Goal: Task Accomplishment & Management: Complete application form

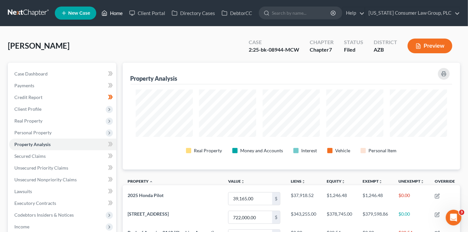
click at [118, 15] on link "Home" at bounding box center [112, 13] width 28 height 12
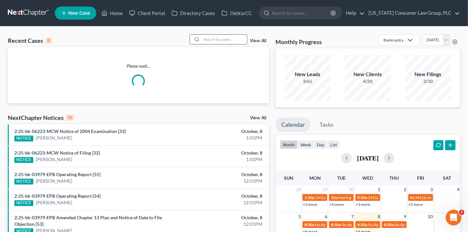
click at [213, 41] on input "search" at bounding box center [224, 39] width 46 height 9
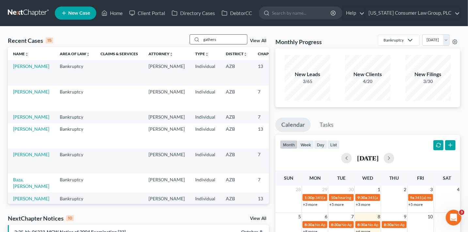
type input "gathers"
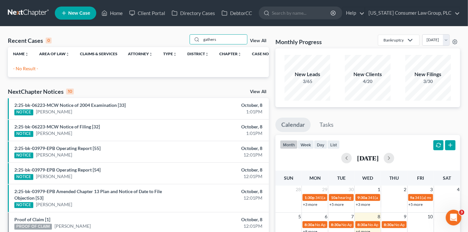
click at [65, 13] on line at bounding box center [64, 13] width 4 height 0
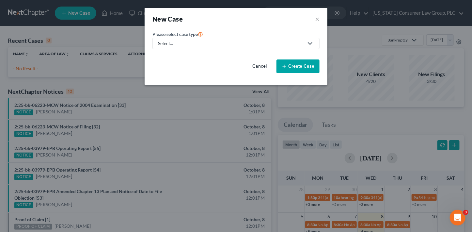
click at [175, 40] on div "Select..." at bounding box center [230, 43] width 145 height 7
click at [178, 55] on div "Bankruptcy" at bounding box center [184, 56] width 53 height 7
select select "4"
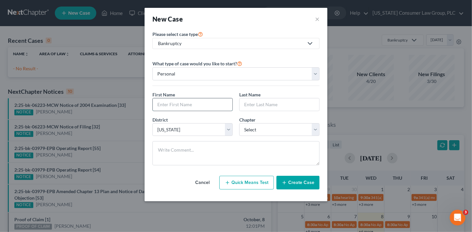
click at [196, 102] on input "text" at bounding box center [193, 104] width 80 height 12
type input "[PERSON_NAME]"
type input "Gathers"
click at [263, 130] on select "Select 7 11 12 13" at bounding box center [279, 129] width 80 height 13
select select "0"
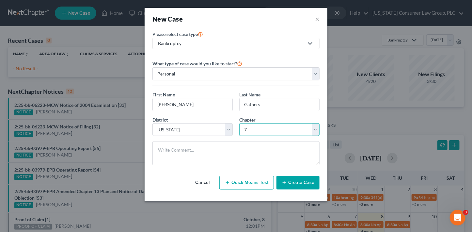
click at [239, 123] on select "Select 7 11 12 13" at bounding box center [279, 129] width 80 height 13
click at [293, 183] on button "Create Case" at bounding box center [297, 182] width 43 height 14
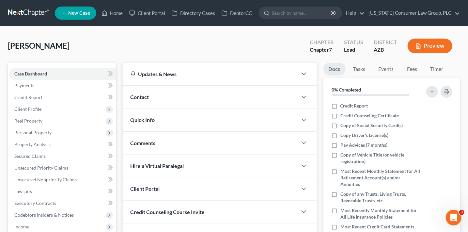
click at [177, 101] on div "Contact" at bounding box center [210, 96] width 174 height 22
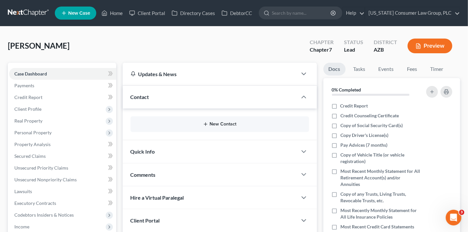
click at [230, 123] on button "New Contact" at bounding box center [220, 123] width 168 height 5
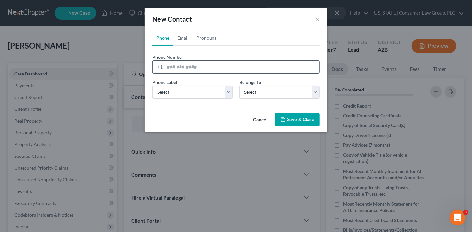
click at [203, 69] on input "tel" at bounding box center [242, 67] width 154 height 12
paste input "[PHONE_NUMBER]"
type input "[PHONE_NUMBER]"
click at [196, 91] on select "Select Mobile Home Work Other" at bounding box center [192, 91] width 80 height 13
select select "0"
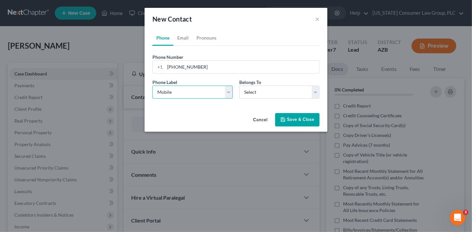
click at [152, 85] on select "Select Mobile Home Work Other" at bounding box center [192, 91] width 80 height 13
click at [288, 91] on select "Select Client Other" at bounding box center [279, 91] width 80 height 13
select select "0"
click at [239, 85] on select "Select Client Other" at bounding box center [279, 91] width 80 height 13
drag, startPoint x: 303, startPoint y: 126, endPoint x: 303, endPoint y: 120, distance: 5.2
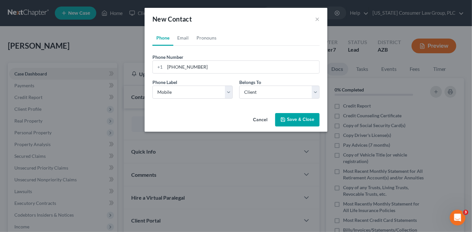
click at [303, 124] on button "Save & Close" at bounding box center [297, 120] width 44 height 14
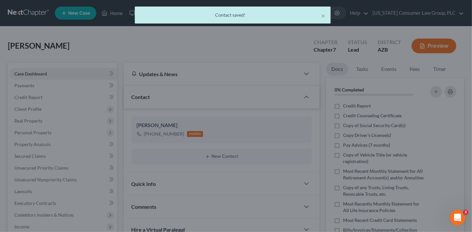
click at [303, 120] on div "Cancel Save & Close" at bounding box center [235, 114] width 159 height 19
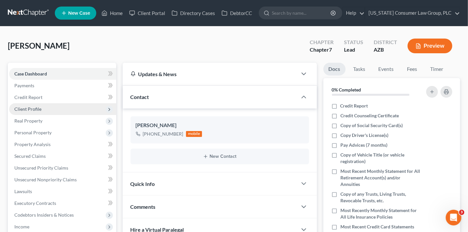
click at [37, 110] on span "Client Profile" at bounding box center [27, 109] width 27 height 6
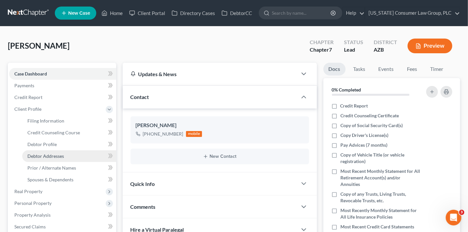
click at [67, 154] on link "Debtor Addresses" at bounding box center [69, 156] width 94 height 12
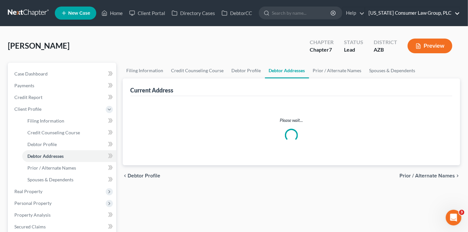
select select "0"
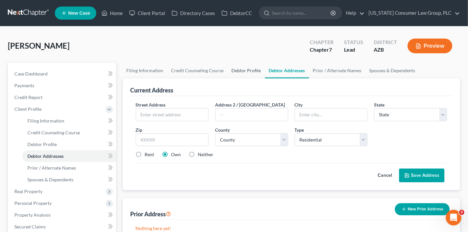
click at [244, 76] on link "Debtor Profile" at bounding box center [246, 71] width 37 height 16
select select "0"
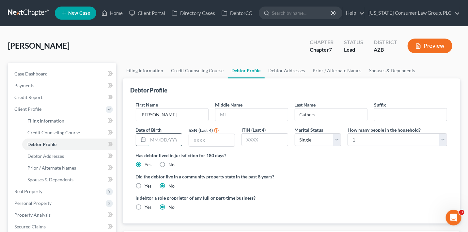
click at [177, 141] on input "text" at bounding box center [165, 139] width 34 height 12
click at [226, 141] on input "text" at bounding box center [212, 140] width 46 height 12
type input "3389"
click at [145, 186] on label "Yes" at bounding box center [148, 185] width 7 height 7
click at [147, 186] on input "Yes" at bounding box center [149, 184] width 4 height 4
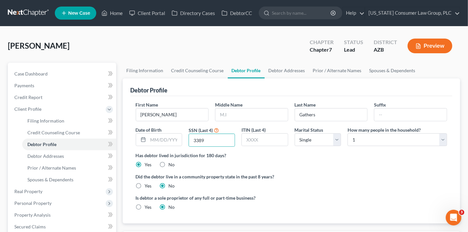
radio input "true"
radio input "false"
click at [305, 142] on select "Select Single Married Separated Divorced Widowed" at bounding box center [317, 139] width 46 height 13
select select "1"
click at [294, 133] on select "Select Single Married Separated Divorced Widowed" at bounding box center [317, 139] width 46 height 13
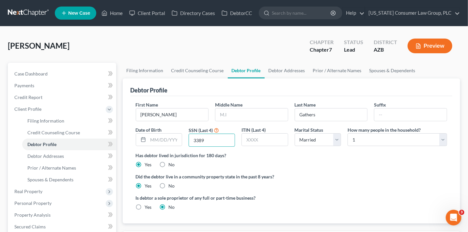
drag, startPoint x: 207, startPoint y: 141, endPoint x: 185, endPoint y: 136, distance: 22.6
click at [185, 136] on div "First Name [PERSON_NAME] Middle Name Last Name Gathers Suffix Date of Birth SSN…" at bounding box center [291, 126] width 318 height 51
type input "4910"
click at [302, 69] on link "Debtor Addresses" at bounding box center [286, 71] width 44 height 16
select select "0"
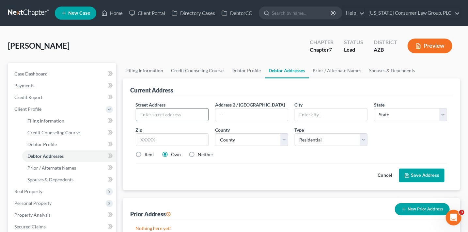
click at [143, 117] on input "text" at bounding box center [172, 114] width 72 height 12
type input "[STREET_ADDRESS]"
type input "85641"
type input "Vail"
select select "3"
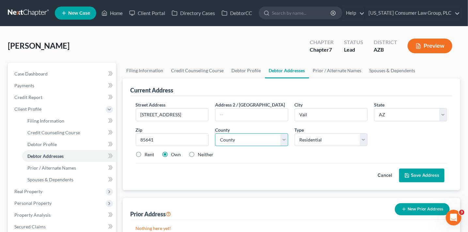
click at [243, 137] on select "County [GEOGRAPHIC_DATA] [GEOGRAPHIC_DATA] [GEOGRAPHIC_DATA] [GEOGRAPHIC_DATA] …" at bounding box center [251, 139] width 73 height 13
select select "10"
click at [215, 133] on select "County [GEOGRAPHIC_DATA] [GEOGRAPHIC_DATA] [GEOGRAPHIC_DATA] [GEOGRAPHIC_DATA] …" at bounding box center [251, 139] width 73 height 13
click at [430, 172] on button "Save Address" at bounding box center [421, 175] width 45 height 14
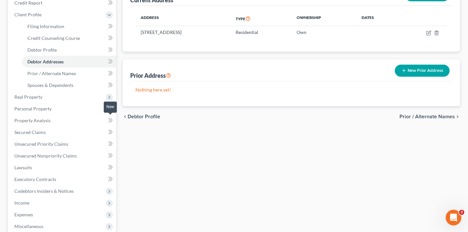
scroll to position [101, 0]
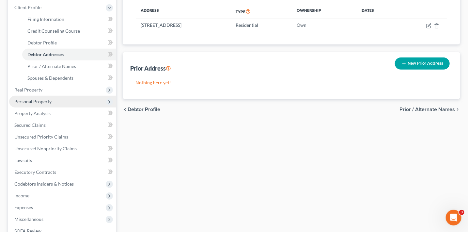
click at [32, 100] on span "Personal Property" at bounding box center [32, 101] width 37 height 6
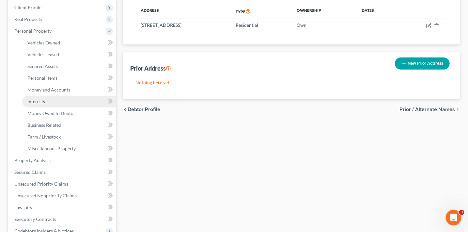
click at [56, 100] on link "Interests" at bounding box center [69, 102] width 94 height 12
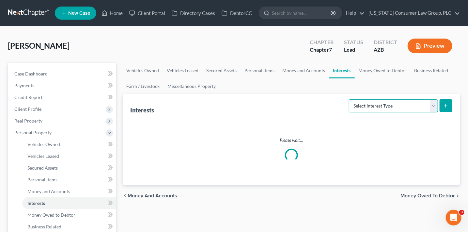
click at [405, 105] on select "Select Interest Type 401K (A/B: 21) Annuity (A/B: 23) Bond (A/B: 18) Education …" at bounding box center [393, 105] width 89 height 13
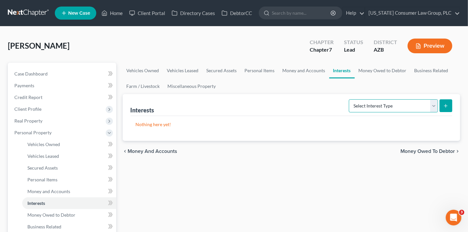
select select "incorporated_business"
click at [350, 99] on select "Select Interest Type 401K (A/B: 21) Annuity (A/B: 23) Bond (A/B: 18) Education …" at bounding box center [393, 105] width 89 height 13
click at [445, 106] on icon "submit" at bounding box center [445, 105] width 5 height 5
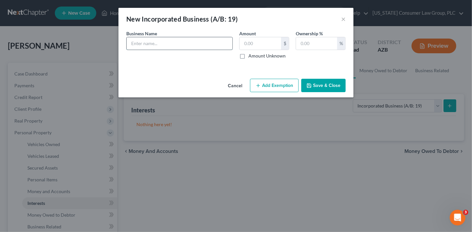
click at [166, 49] on input "text" at bounding box center [180, 43] width 106 height 12
click at [167, 42] on input "text" at bounding box center [180, 43] width 106 height 12
type input "Best Money Strategies, LLC"
type input "100"
click at [185, 43] on input "Best Money Strategies, LLC" at bounding box center [180, 43] width 106 height 12
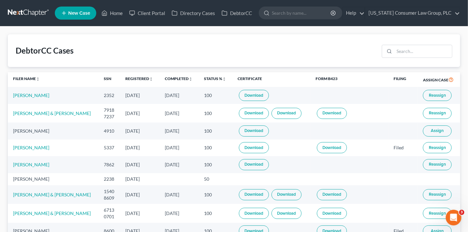
click at [444, 127] on button "Assign" at bounding box center [437, 130] width 29 height 11
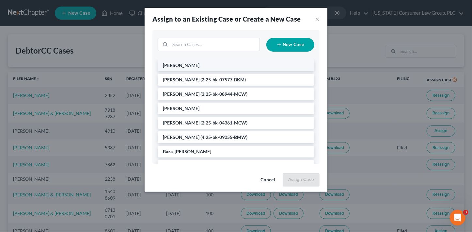
click at [194, 68] on li "[PERSON_NAME]" at bounding box center [235, 65] width 157 height 12
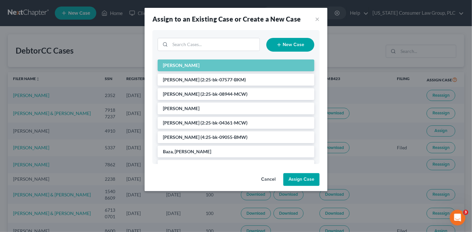
click at [299, 178] on button "Assign Case" at bounding box center [301, 179] width 36 height 13
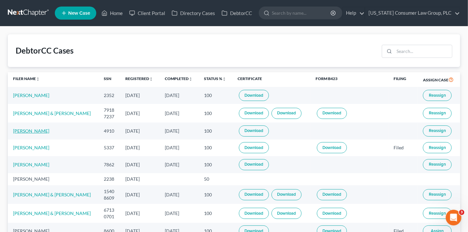
click at [39, 130] on link "[PERSON_NAME]" at bounding box center [31, 131] width 36 height 6
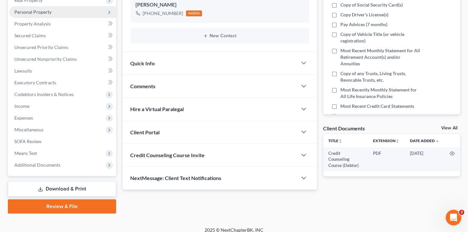
scroll to position [127, 0]
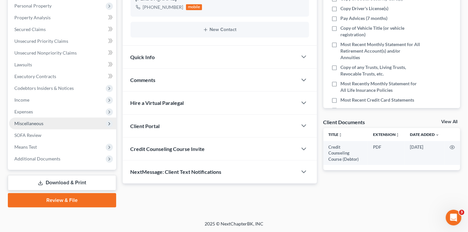
click at [46, 122] on span "Miscellaneous" at bounding box center [62, 123] width 107 height 12
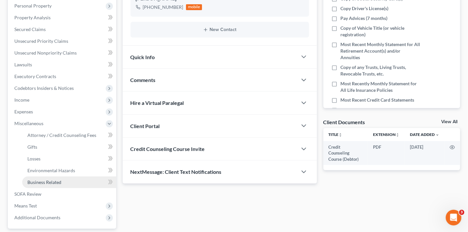
click at [54, 183] on span "Business Related" at bounding box center [44, 182] width 34 height 6
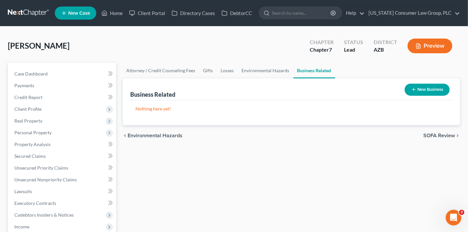
click at [414, 91] on icon "button" at bounding box center [413, 89] width 5 height 5
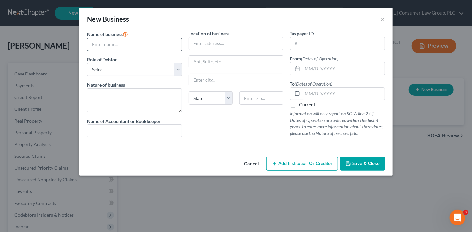
click at [142, 42] on input "text" at bounding box center [134, 44] width 94 height 12
paste input "Best Money Strategies, LLC"
type input "Best Money Strategies, LLC"
click at [151, 69] on select "Select A member of a limited liability company (LLC) or limited liability partn…" at bounding box center [134, 69] width 95 height 13
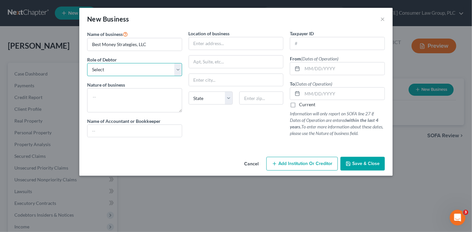
select select "member"
click at [87, 63] on select "Select A member of a limited liability company (LLC) or limited liability partn…" at bounding box center [134, 69] width 95 height 13
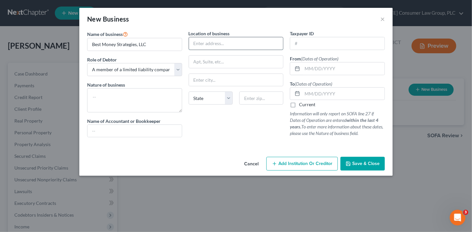
click at [210, 40] on input "text" at bounding box center [236, 43] width 94 height 12
type input "[STREET_ADDRESS]"
type input "Vail"
select select "3"
type input "85641"
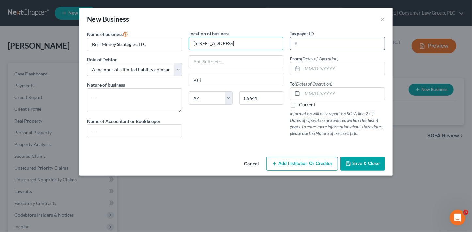
click at [315, 43] on input "text" at bounding box center [337, 43] width 94 height 12
type input "47-4013598"
click at [322, 71] on input "text" at bounding box center [343, 68] width 82 height 12
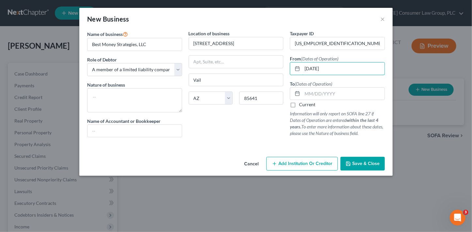
type input "11/30/2020"
click at [310, 105] on label "Current" at bounding box center [307, 104] width 16 height 7
click at [306, 105] on input "Current" at bounding box center [303, 103] width 4 height 4
checkbox input "true"
click at [371, 167] on button "Save & Close" at bounding box center [362, 164] width 44 height 14
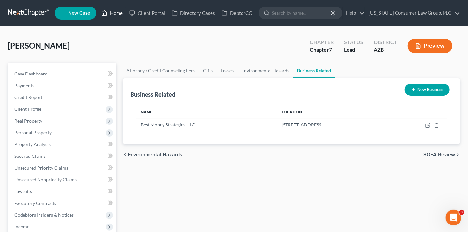
click at [112, 13] on link "Home" at bounding box center [112, 13] width 28 height 12
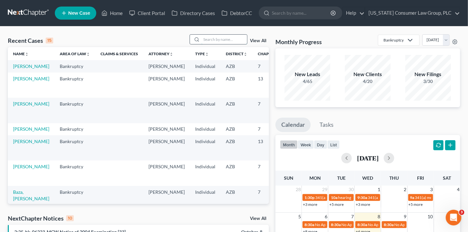
click at [218, 38] on input "search" at bounding box center [224, 39] width 46 height 9
type input "bold"
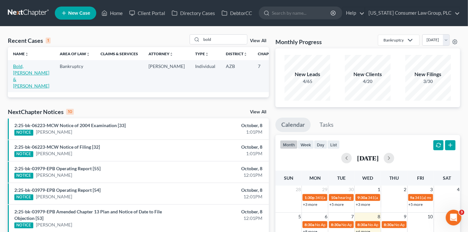
click at [18, 72] on link "Bold, Michael & Melodie" at bounding box center [31, 75] width 36 height 25
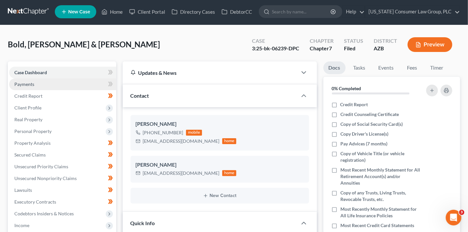
scroll to position [12, 0]
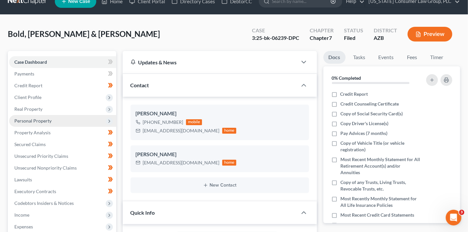
click at [48, 122] on span "Personal Property" at bounding box center [32, 121] width 37 height 6
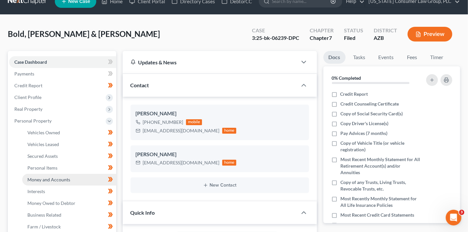
click at [68, 177] on span "Money and Accounts" at bounding box center [48, 179] width 43 height 6
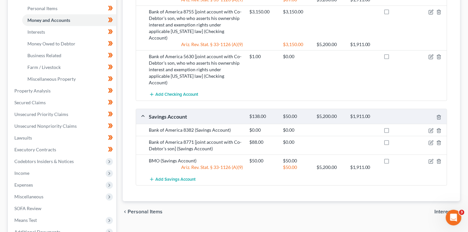
scroll to position [172, 0]
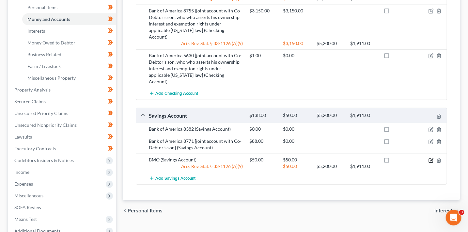
click at [429, 157] on icon "button" at bounding box center [430, 159] width 5 height 5
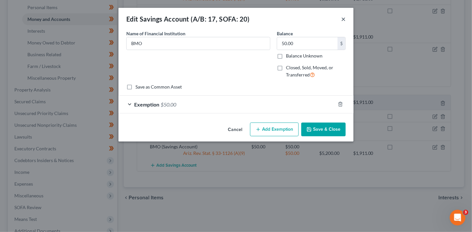
click at [343, 20] on button "×" at bounding box center [343, 19] width 5 height 8
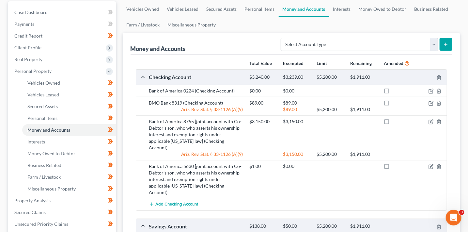
scroll to position [35, 0]
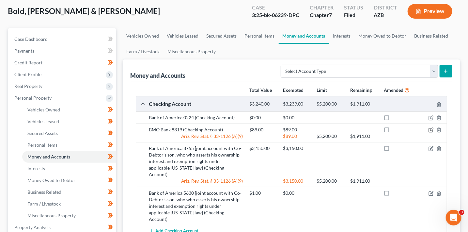
click at [431, 128] on icon "button" at bounding box center [430, 129] width 5 height 5
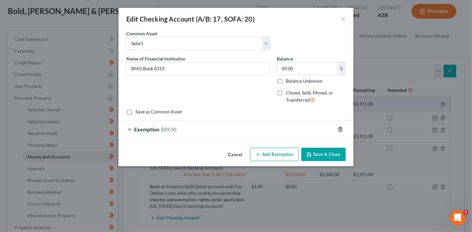
click at [342, 127] on icon "button" at bounding box center [339, 129] width 5 height 5
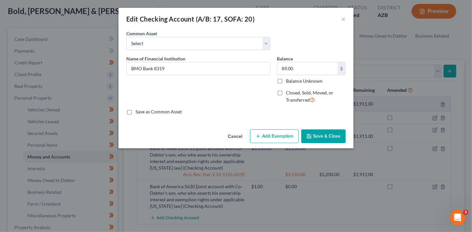
click at [337, 134] on button "Save & Close" at bounding box center [323, 136] width 44 height 14
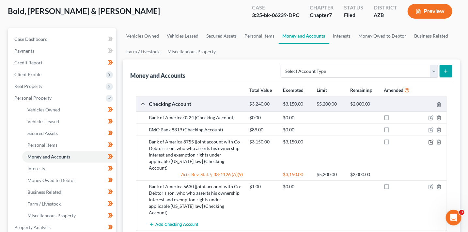
click at [431, 141] on icon "button" at bounding box center [430, 141] width 5 height 5
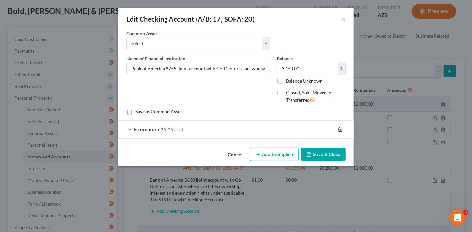
click at [340, 129] on line "button" at bounding box center [340, 129] width 0 height 1
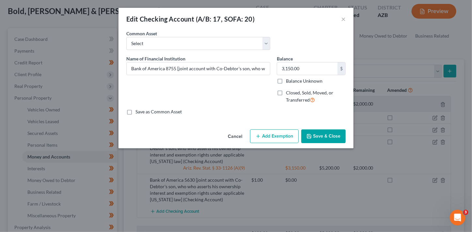
click at [332, 138] on button "Save & Close" at bounding box center [323, 136] width 44 height 14
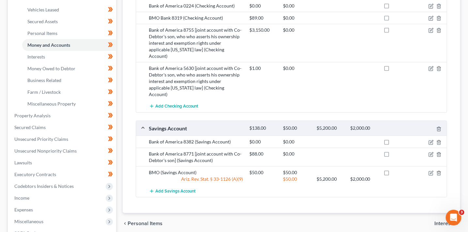
scroll to position [172, 0]
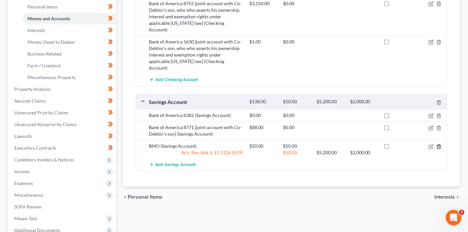
click at [437, 144] on icon "button" at bounding box center [438, 146] width 5 height 5
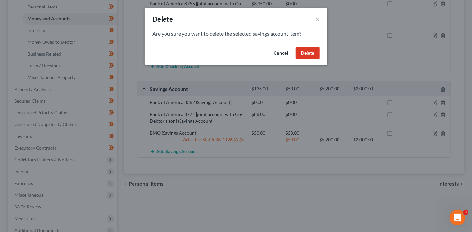
drag, startPoint x: 316, startPoint y: 53, endPoint x: 343, endPoint y: 83, distance: 40.6
click at [343, 82] on div "Delete × Are you sure you want to delete the selected savings account item? Can…" at bounding box center [236, 116] width 472 height 232
click at [307, 53] on button "Delete" at bounding box center [307, 53] width 24 height 13
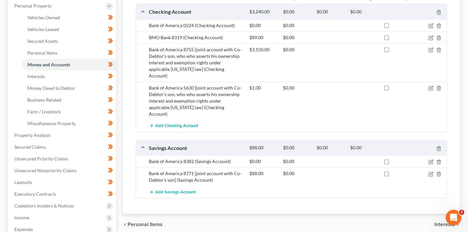
scroll to position [121, 0]
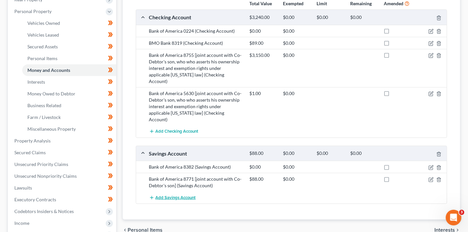
click at [178, 195] on span "Add Savings Account" at bounding box center [176, 197] width 40 height 5
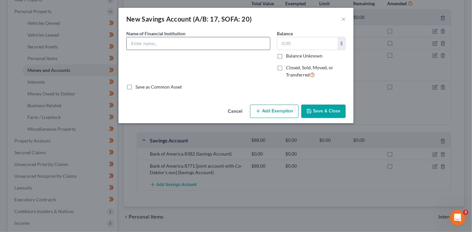
click at [157, 45] on input "text" at bounding box center [198, 43] width 143 height 12
type input "BMO Bank 7408"
type input "50.00"
click at [332, 110] on button "Save & Close" at bounding box center [323, 111] width 44 height 14
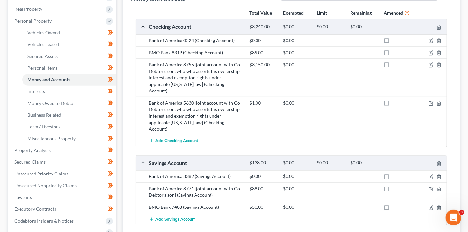
scroll to position [36, 0]
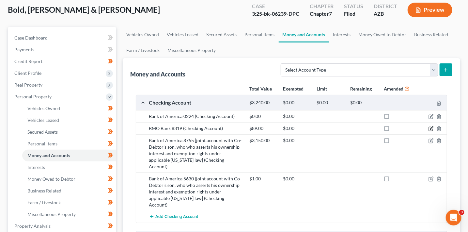
click at [430, 128] on icon "button" at bounding box center [430, 128] width 5 height 5
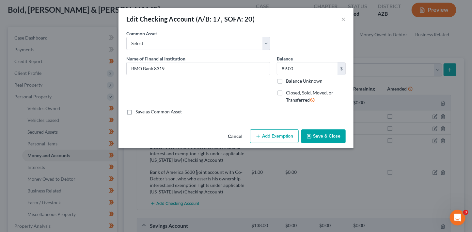
click at [324, 137] on button "Save & Close" at bounding box center [323, 136] width 44 height 14
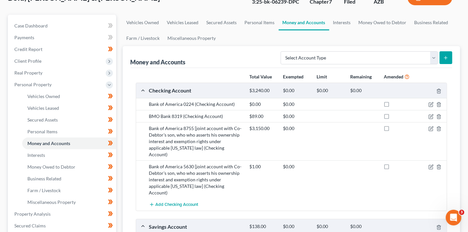
scroll to position [48, 0]
click at [431, 164] on icon "button" at bounding box center [431, 165] width 3 height 3
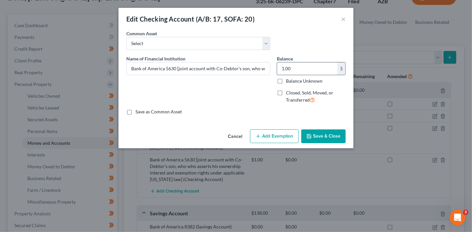
click at [297, 67] on input "1.00" at bounding box center [307, 68] width 60 height 12
type input "0.45"
click at [320, 132] on button "Save & Close" at bounding box center [323, 136] width 44 height 14
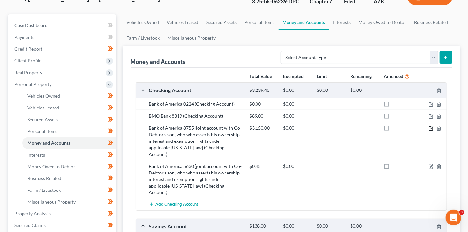
click at [430, 127] on icon "button" at bounding box center [431, 127] width 3 height 3
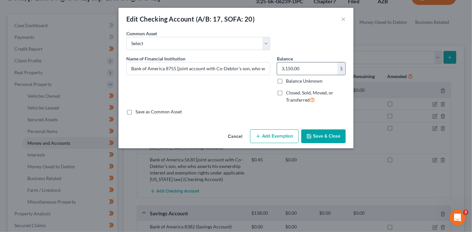
drag, startPoint x: 311, startPoint y: 68, endPoint x: 329, endPoint y: 66, distance: 17.5
click at [329, 66] on input "3,150.00" at bounding box center [307, 68] width 60 height 12
drag, startPoint x: 324, startPoint y: 68, endPoint x: 261, endPoint y: 68, distance: 62.6
click at [261, 68] on div "Name of Financial Institution * Bank of America 8755 [joint account with Co-Deb…" at bounding box center [236, 81] width 226 height 53
type input "2,761.04"
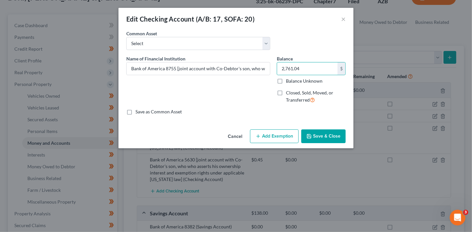
click at [339, 135] on button "Save & Close" at bounding box center [323, 136] width 44 height 14
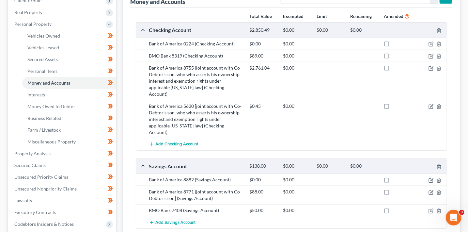
scroll to position [160, 0]
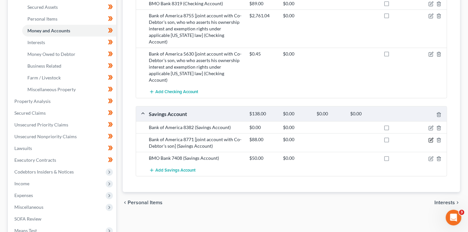
click at [431, 137] on icon "button" at bounding box center [430, 139] width 5 height 5
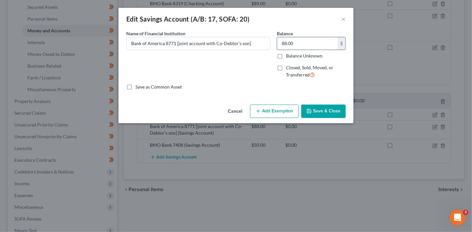
click at [300, 45] on input "88.00" at bounding box center [307, 43] width 60 height 12
type input "82.96"
click at [331, 113] on button "Save & Close" at bounding box center [323, 111] width 44 height 14
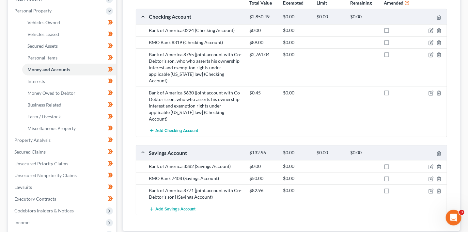
scroll to position [126, 0]
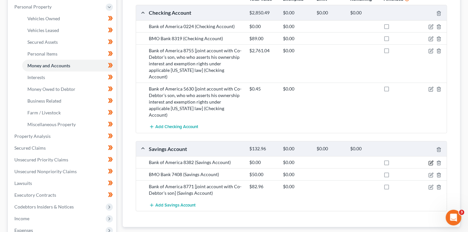
click at [430, 160] on icon "button" at bounding box center [431, 161] width 3 height 3
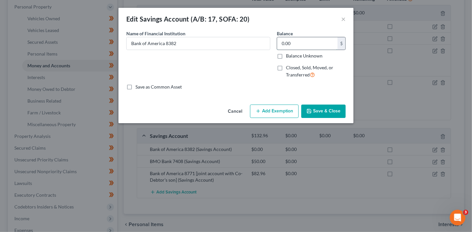
click at [295, 46] on input "0.00" at bounding box center [307, 43] width 60 height 12
type input "13.22"
click at [326, 108] on button "Save & Close" at bounding box center [323, 111] width 44 height 14
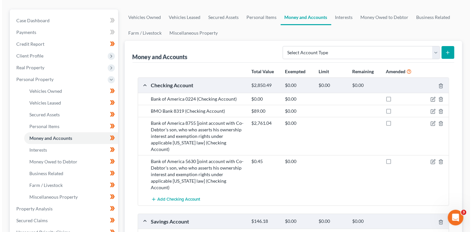
scroll to position [55, 0]
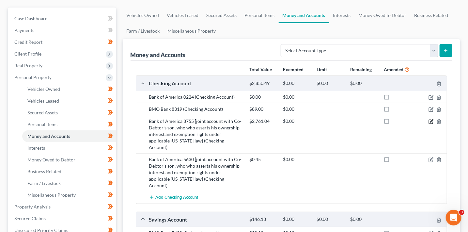
click at [430, 120] on icon "button" at bounding box center [430, 121] width 5 height 5
click at [432, 120] on icon "button" at bounding box center [431, 120] width 3 height 3
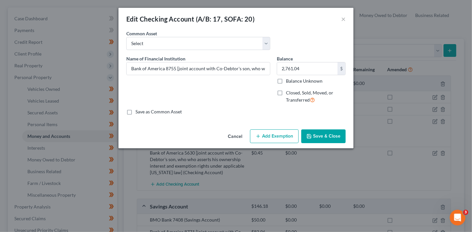
click at [285, 137] on button "Add Exemption" at bounding box center [274, 136] width 49 height 14
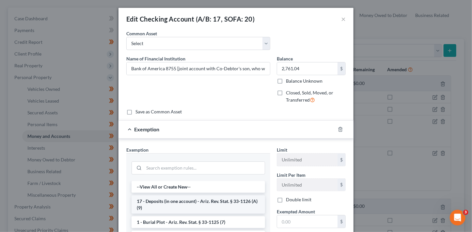
click at [194, 207] on li "17 - Deposits (in one account) - Ariz. Rev. Stat. § 33-1126 (A)(9)" at bounding box center [197, 204] width 133 height 18
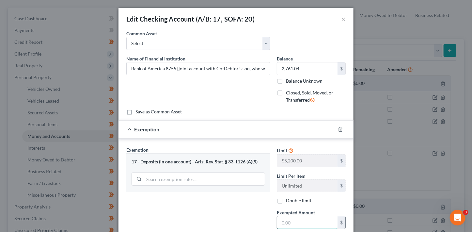
click at [296, 223] on input "text" at bounding box center [307, 222] width 60 height 12
type input "2.00"
type input "2"
type input "27.00"
type input "27"
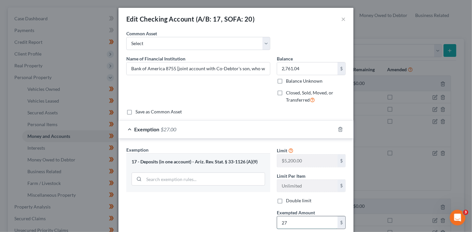
type input "276.00"
type input "276"
type input "2,761.00"
type input "2,761.0"
type input "2,761.01"
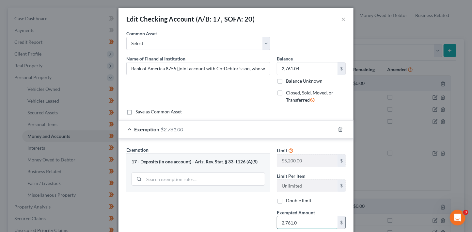
type input "2,761.01"
type input "2,761.00"
type input "2,761.0"
type input "2,761.04"
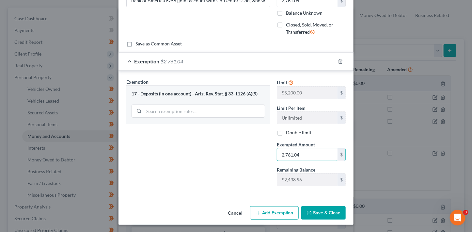
type input "2,761.04"
click at [329, 210] on button "Save & Close" at bounding box center [323, 213] width 44 height 14
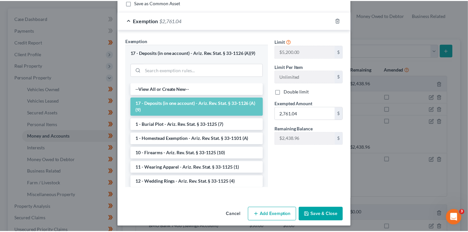
scroll to position [111, 0]
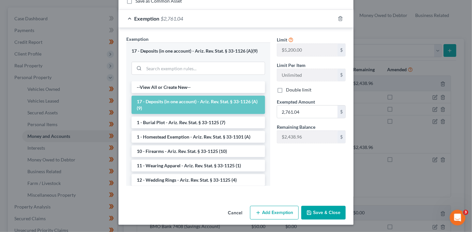
click at [339, 211] on button "Save & Close" at bounding box center [323, 212] width 44 height 14
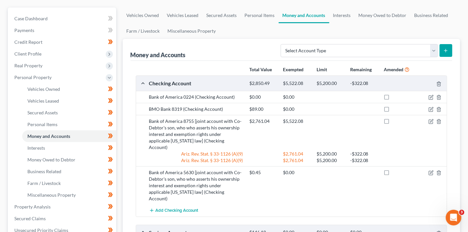
scroll to position [56, 0]
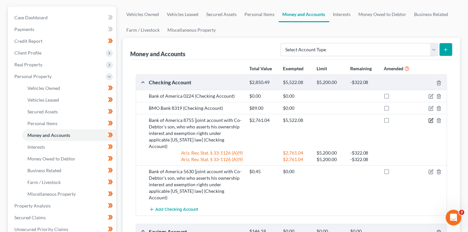
click at [430, 120] on icon "button" at bounding box center [430, 120] width 5 height 5
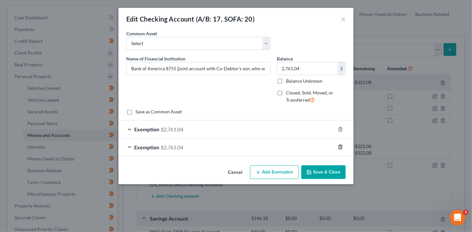
click at [340, 144] on icon "button" at bounding box center [339, 146] width 5 height 5
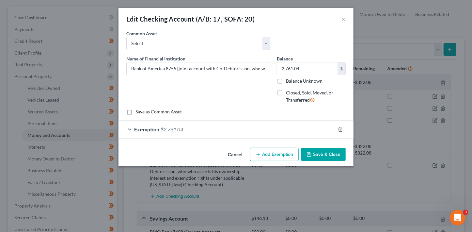
click at [324, 153] on button "Save & Close" at bounding box center [323, 154] width 44 height 14
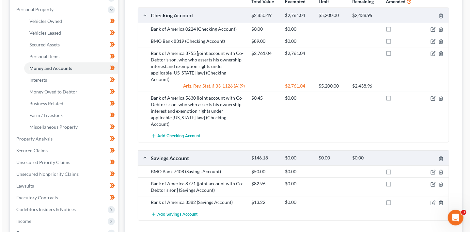
scroll to position [129, 0]
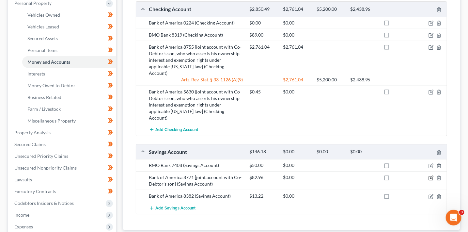
click at [431, 175] on icon "button" at bounding box center [430, 177] width 5 height 5
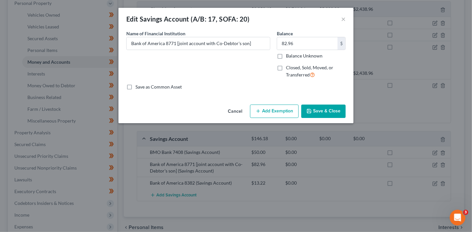
click at [282, 112] on button "Add Exemption" at bounding box center [274, 111] width 49 height 14
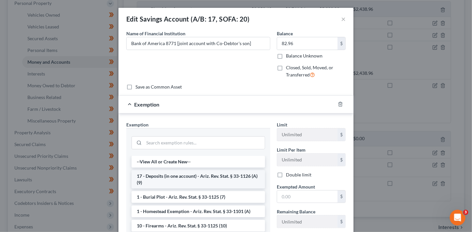
click at [223, 179] on li "17 - Deposits (in one account) - Ariz. Rev. Stat. § 33-1126 (A)(9)" at bounding box center [197, 179] width 133 height 18
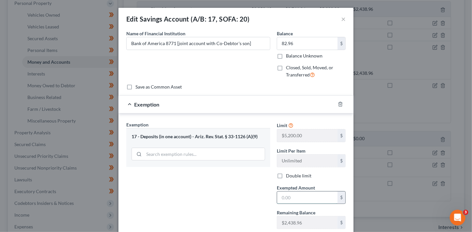
click at [286, 194] on input "text" at bounding box center [307, 197] width 60 height 12
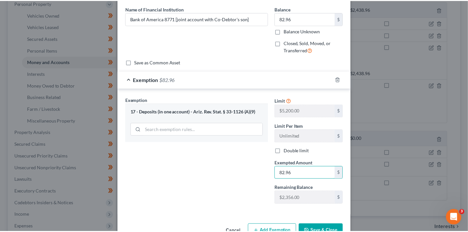
scroll to position [43, 0]
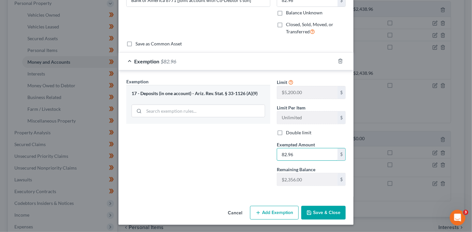
type input "82.96"
click at [318, 214] on button "Save & Close" at bounding box center [323, 212] width 44 height 14
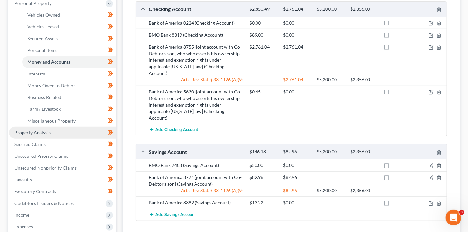
click at [45, 133] on span "Property Analysis" at bounding box center [32, 132] width 36 height 6
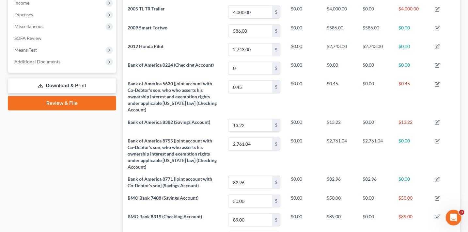
scroll to position [199, 0]
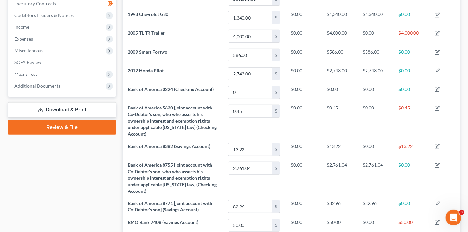
click at [79, 103] on link "Download & Print" at bounding box center [62, 109] width 108 height 15
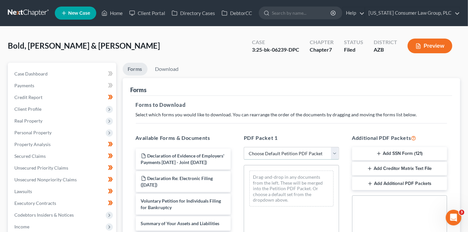
click at [286, 150] on select "Choose Default Petition PDF Packet Complete Bankruptcy Petition (all forms and …" at bounding box center [291, 153] width 95 height 13
select select "6"
click at [244, 147] on select "Choose Default Petition PDF Packet Complete Bankruptcy Petition (all forms and …" at bounding box center [291, 153] width 95 height 13
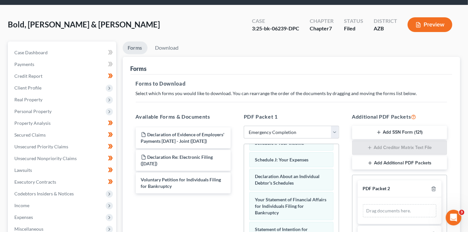
scroll to position [22, 0]
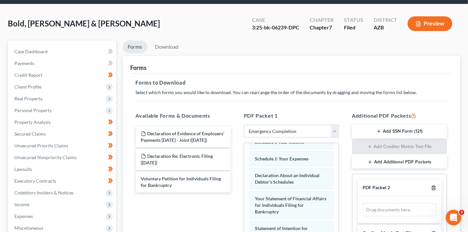
click at [436, 186] on icon "button" at bounding box center [433, 187] width 5 height 5
click at [436, 230] on icon "button" at bounding box center [433, 232] width 5 height 5
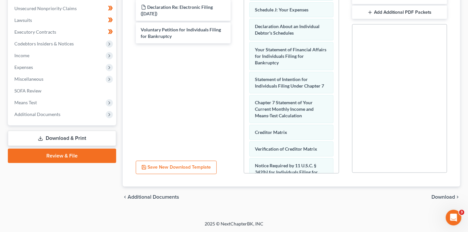
click at [435, 195] on span "Download" at bounding box center [442, 196] width 23 height 5
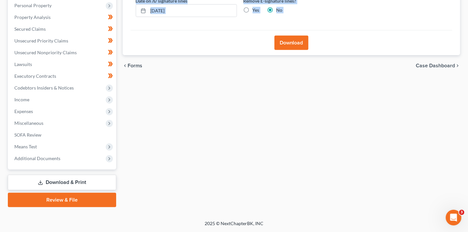
scroll to position [127, 0]
click at [244, 90] on div "Forms Download Forms Forms to Download Select which forms you would like to dow…" at bounding box center [291, 71] width 344 height 271
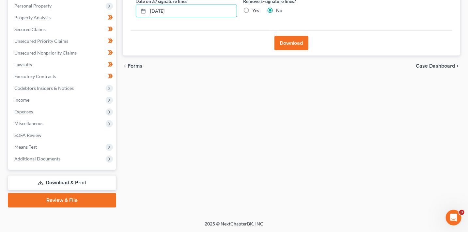
drag, startPoint x: 198, startPoint y: 14, endPoint x: 119, endPoint y: 2, distance: 79.5
click at [119, 2] on div "Forms Download Forms Forms to Download Select which forms you would like to dow…" at bounding box center [291, 71] width 344 height 271
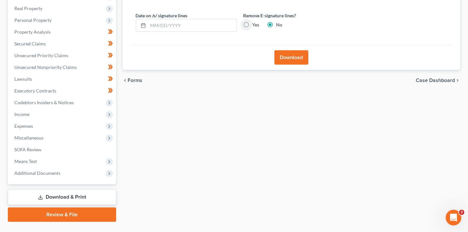
click at [255, 22] on input "Yes" at bounding box center [257, 24] width 4 height 4
radio input "true"
radio input "false"
click at [286, 56] on button "Download" at bounding box center [291, 57] width 34 height 14
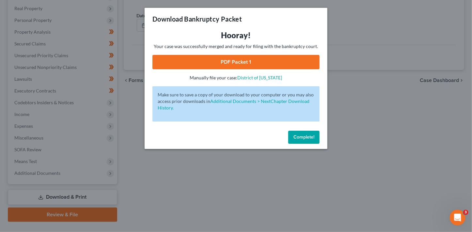
click at [228, 66] on link "PDF Packet 1" at bounding box center [235, 62] width 167 height 14
click at [299, 138] on span "Complete!" at bounding box center [303, 137] width 21 height 6
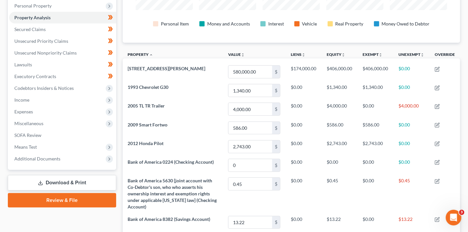
scroll to position [325971, 325740]
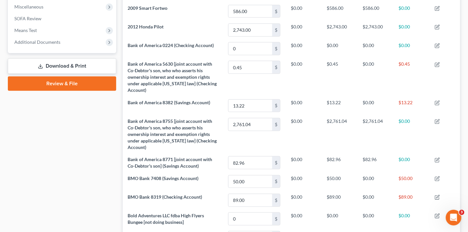
click at [70, 65] on link "Download & Print" at bounding box center [62, 65] width 108 height 15
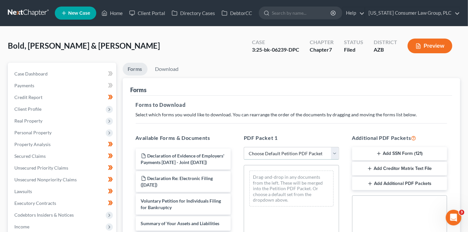
click at [307, 152] on select "Choose Default Petition PDF Packet Complete Bankruptcy Petition (all forms and …" at bounding box center [291, 153] width 95 height 13
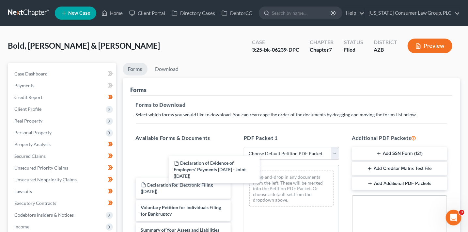
drag, startPoint x: 196, startPoint y: 153, endPoint x: 277, endPoint y: 165, distance: 81.8
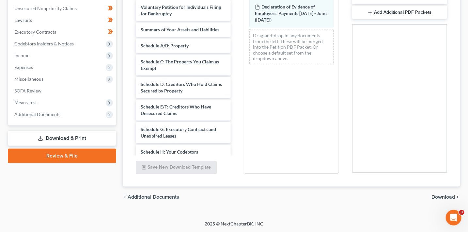
click at [449, 197] on span "Download" at bounding box center [442, 196] width 23 height 5
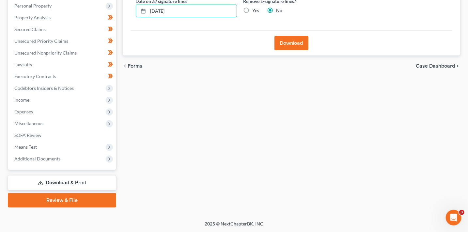
drag, startPoint x: 145, startPoint y: 12, endPoint x: 118, endPoint y: 6, distance: 27.1
click at [124, 12] on div "Download Almost There... Complete Required * Fields Date on /s/ signature lines…" at bounding box center [291, 3] width 337 height 104
click at [255, 7] on input "Yes" at bounding box center [257, 9] width 4 height 4
radio input "true"
radio input "false"
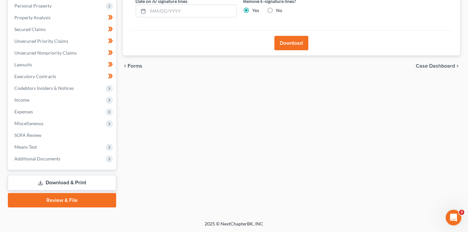
click at [286, 45] on button "Download" at bounding box center [291, 43] width 34 height 14
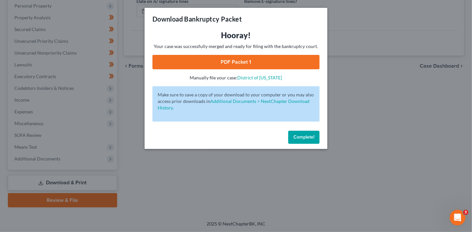
click at [257, 60] on link "PDF Packet 1" at bounding box center [235, 62] width 167 height 14
click at [307, 140] on button "Complete!" at bounding box center [303, 136] width 31 height 13
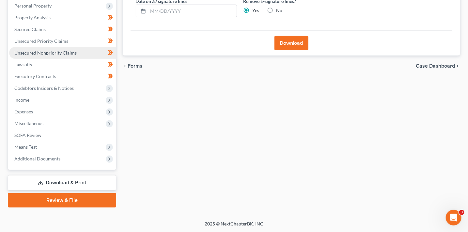
click at [55, 55] on link "Unsecured Nonpriority Claims" at bounding box center [62, 53] width 107 height 12
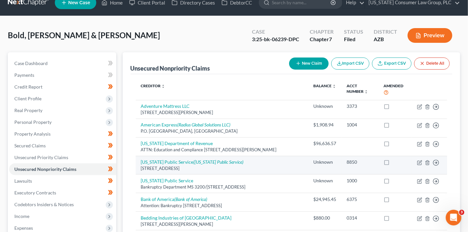
scroll to position [11, 0]
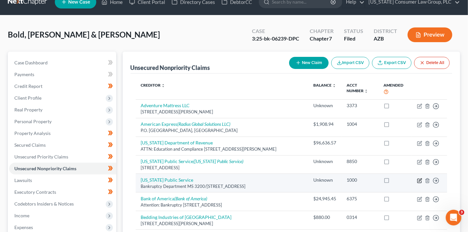
click at [419, 179] on icon "button" at bounding box center [419, 179] width 3 height 3
select select "3"
select select "20"
select select "2"
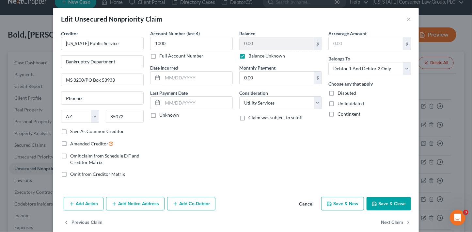
click at [263, 56] on label "Balance Unknown" at bounding box center [266, 55] width 37 height 7
click at [255, 56] on input "Balance Unknown" at bounding box center [253, 54] width 4 height 4
checkbox input "false"
click at [261, 44] on input "0.00" at bounding box center [276, 43] width 74 height 12
type input "589.56"
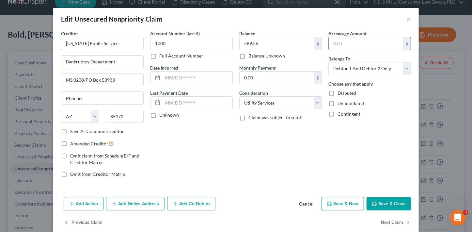
drag, startPoint x: 346, startPoint y: 43, endPoint x: 332, endPoint y: 39, distance: 14.4
click at [345, 41] on input "text" at bounding box center [365, 43] width 74 height 12
type input "589.56"
click at [393, 198] on button "Save & Close" at bounding box center [388, 204] width 44 height 14
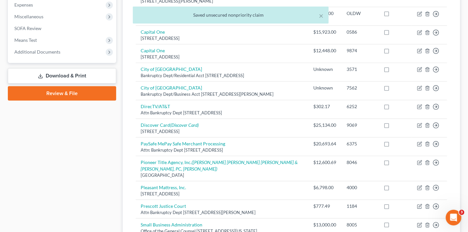
click at [79, 75] on link "Download & Print" at bounding box center [62, 75] width 108 height 15
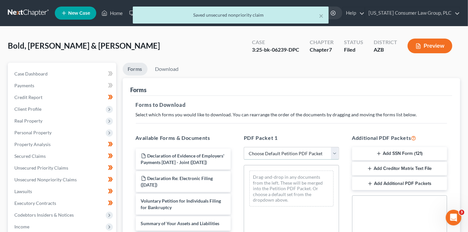
click at [298, 153] on select "Choose Default Petition PDF Packet Complete Bankruptcy Petition (all forms and …" at bounding box center [291, 153] width 95 height 13
select select "6"
click at [244, 147] on select "Choose Default Petition PDF Packet Complete Bankruptcy Petition (all forms and …" at bounding box center [291, 153] width 95 height 13
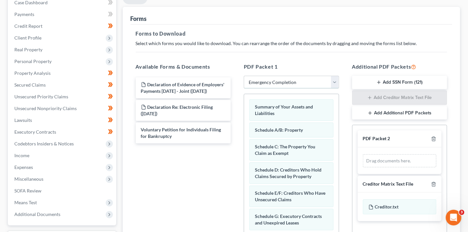
scroll to position [118, 0]
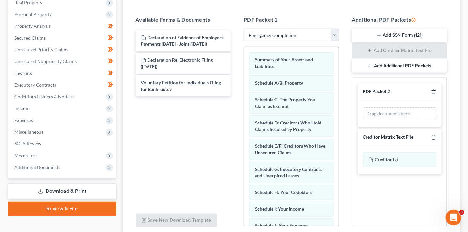
click at [433, 90] on icon "button" at bounding box center [433, 92] width 3 height 4
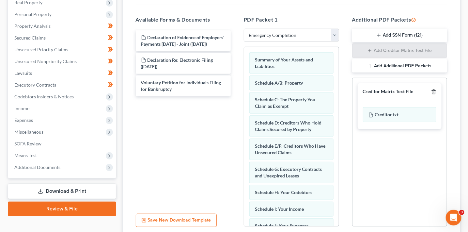
click at [433, 90] on icon "button" at bounding box center [433, 92] width 3 height 4
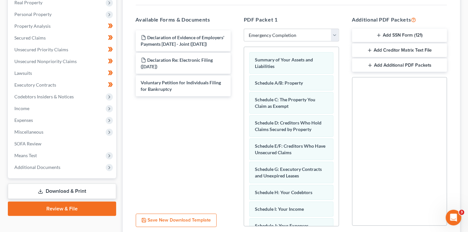
scroll to position [171, 0]
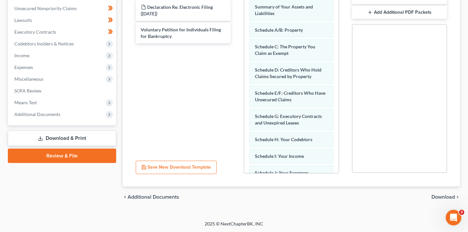
click at [453, 196] on span "Download" at bounding box center [442, 196] width 23 height 5
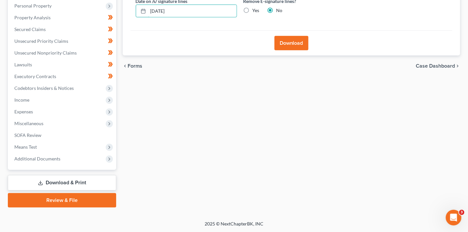
drag, startPoint x: 180, startPoint y: 10, endPoint x: 133, endPoint y: 2, distance: 48.2
click at [134, 3] on div "Almost There... Complete Required * Fields Date on /s/ signature lines 10/08/20…" at bounding box center [291, 0] width 322 height 62
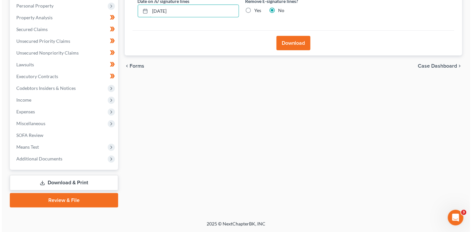
scroll to position [118, 0]
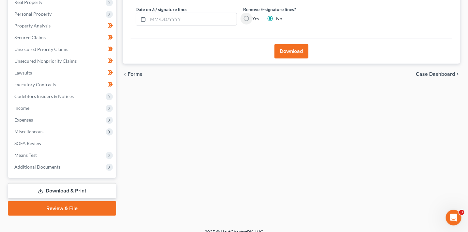
click at [255, 15] on input "Yes" at bounding box center [257, 17] width 4 height 4
radio input "true"
radio input "false"
click at [303, 52] on button "Download" at bounding box center [291, 51] width 34 height 14
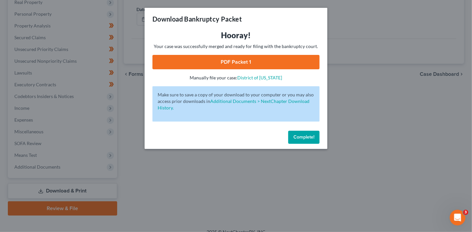
click at [253, 65] on link "PDF Packet 1" at bounding box center [235, 62] width 167 height 14
